Goal: Task Accomplishment & Management: Use online tool/utility

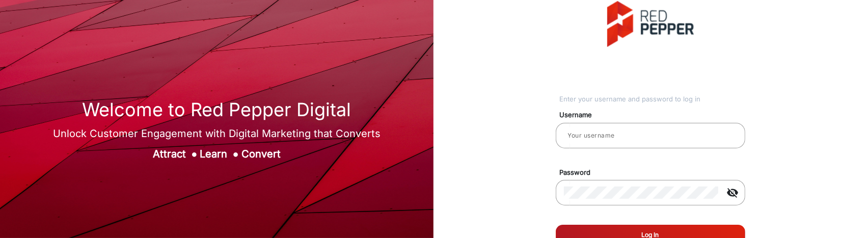
type input "[PERSON_NAME]"
click at [608, 226] on button "Log In" at bounding box center [651, 235] width 190 height 20
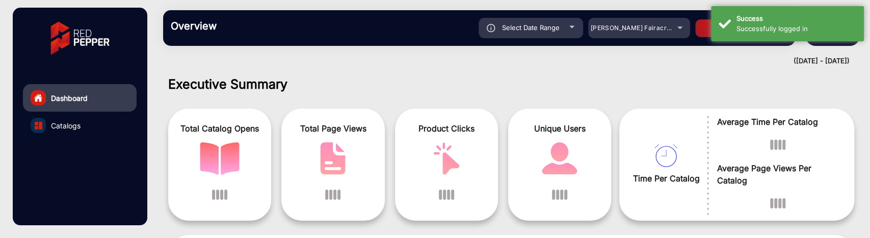
scroll to position [8, 0]
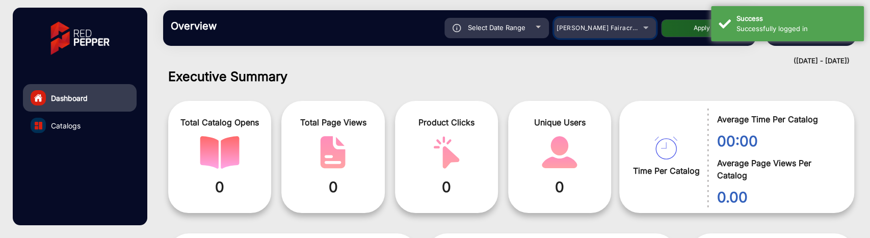
click at [600, 32] on div "[PERSON_NAME] Fairacre Farms" at bounding box center [597, 28] width 82 height 12
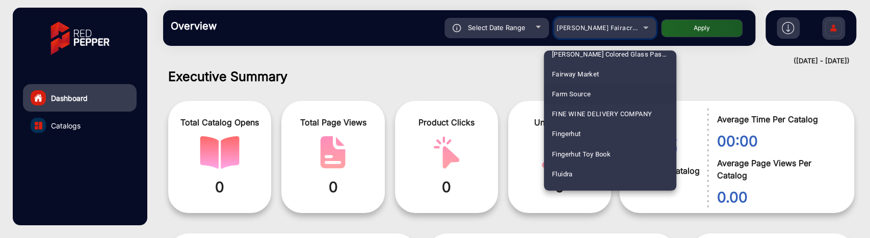
scroll to position [1229, 0]
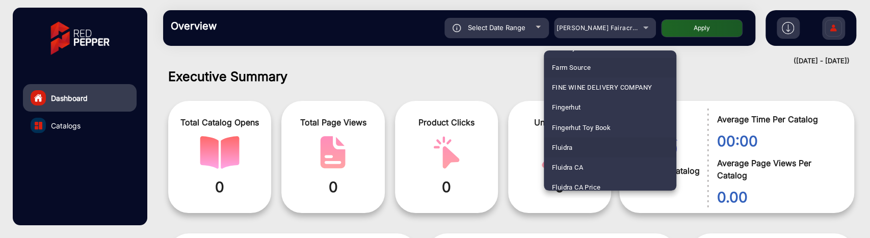
click at [576, 142] on mat-option "Fluidra" at bounding box center [610, 147] width 132 height 20
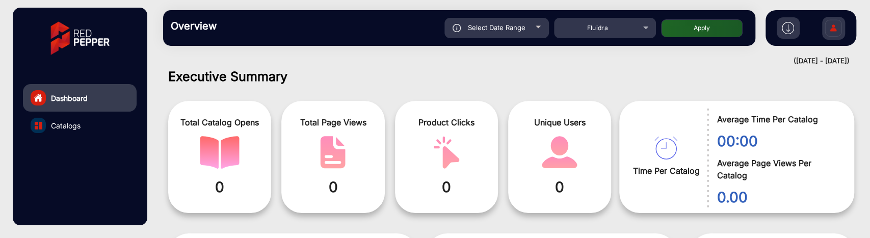
click at [699, 33] on button "Apply" at bounding box center [702, 28] width 82 height 18
type input "[DATE]"
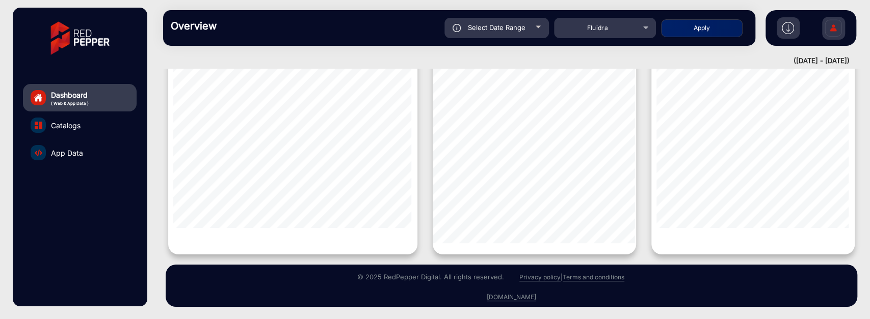
scroll to position [1065, 0]
